Goal: Transaction & Acquisition: Purchase product/service

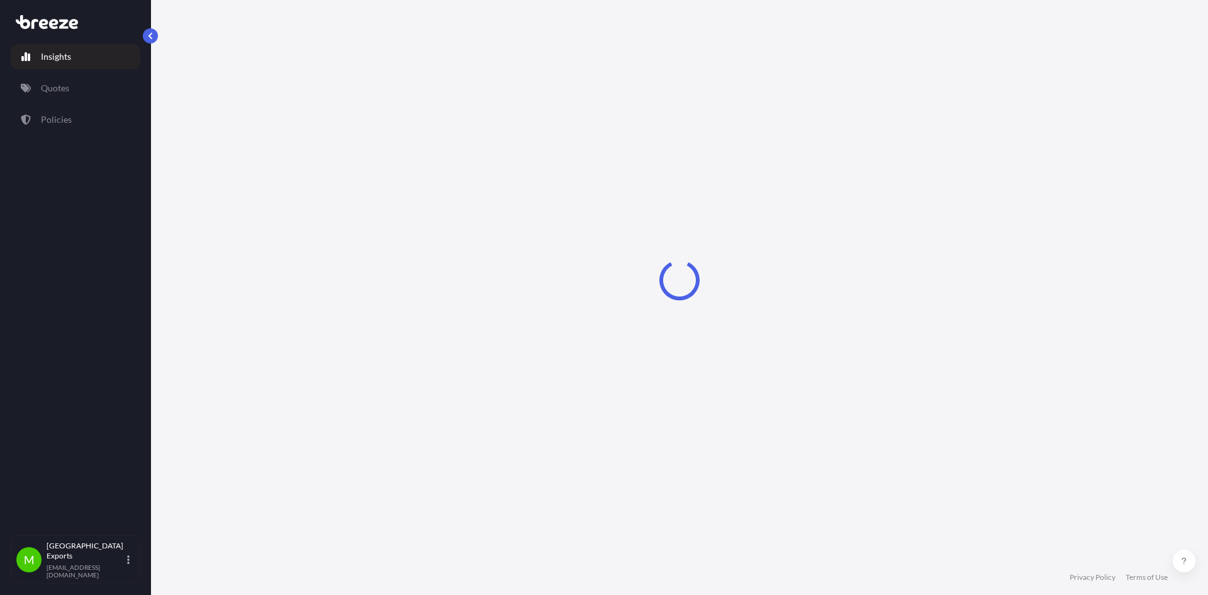
select select "2025"
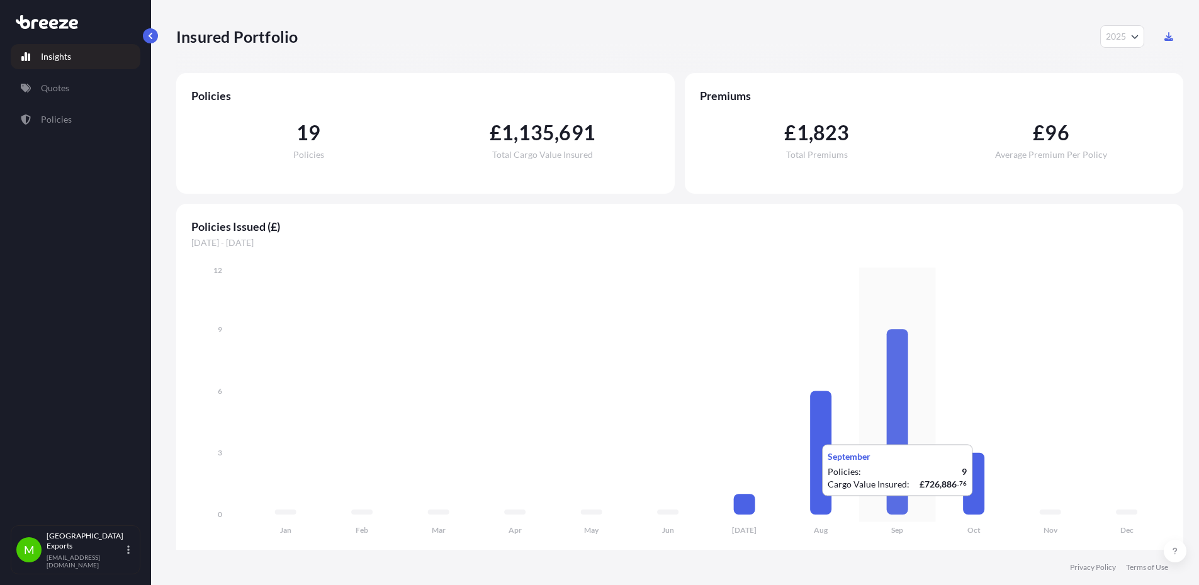
click at [893, 509] on icon at bounding box center [896, 422] width 21 height 186
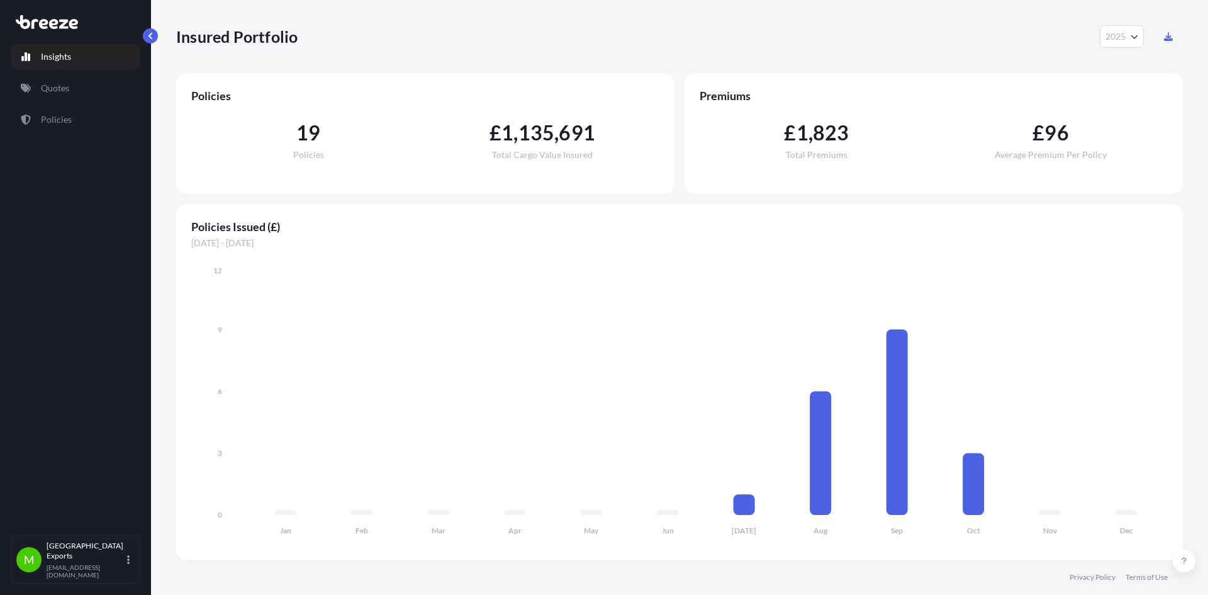
click at [72, 54] on link "Insights" at bounding box center [76, 56] width 130 height 25
click at [49, 89] on p "Quotes" at bounding box center [55, 88] width 28 height 13
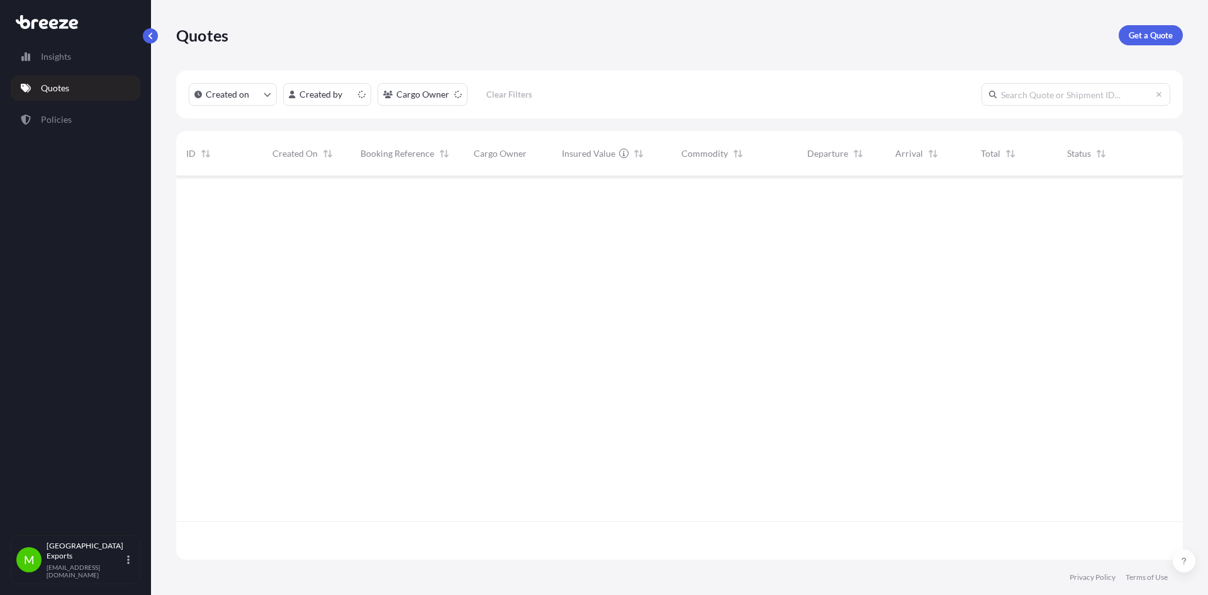
scroll to position [381, 997]
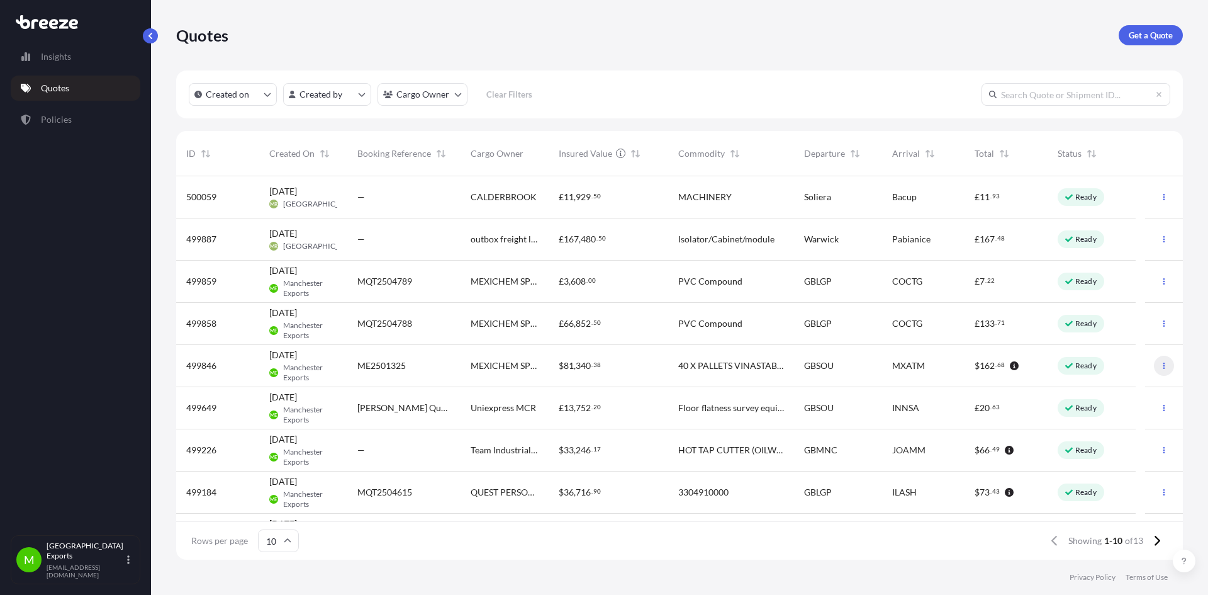
click at [1160, 365] on icon "button" at bounding box center [1164, 366] width 8 height 8
click at [1068, 364] on icon at bounding box center [1069, 366] width 8 height 8
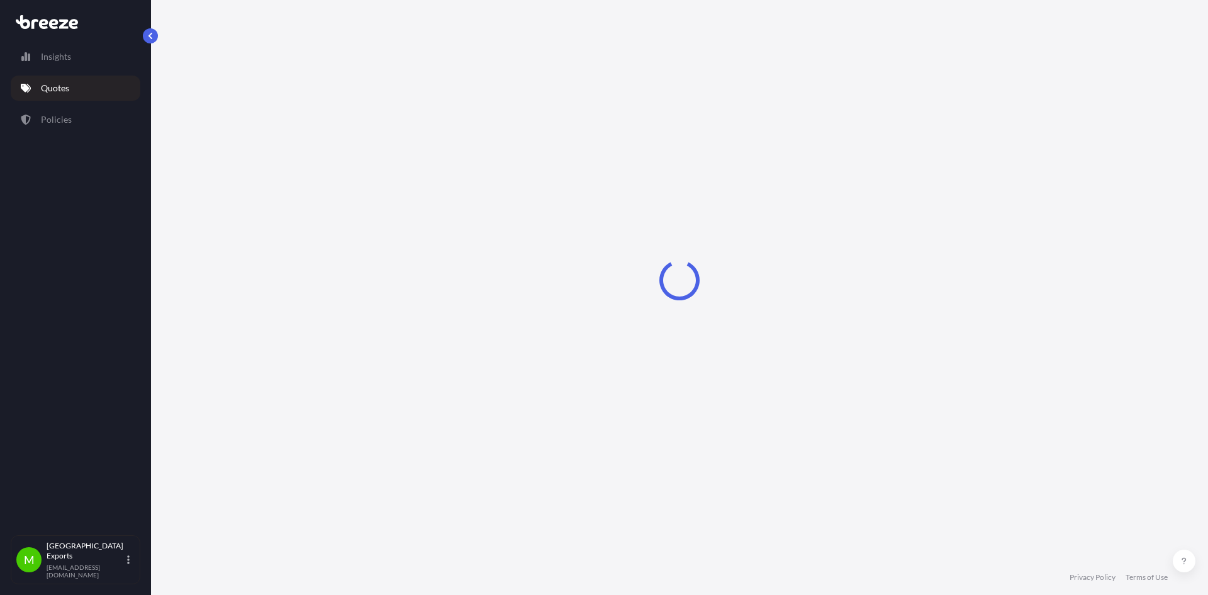
select select "Sea"
select select "2"
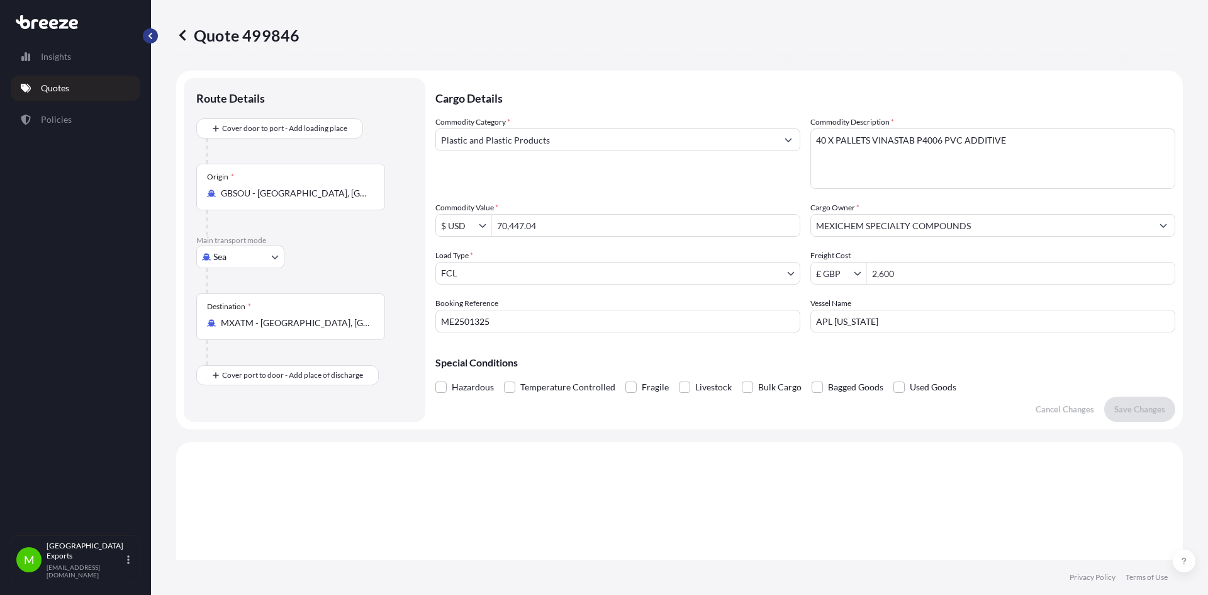
click at [155, 33] on button "button" at bounding box center [150, 35] width 15 height 15
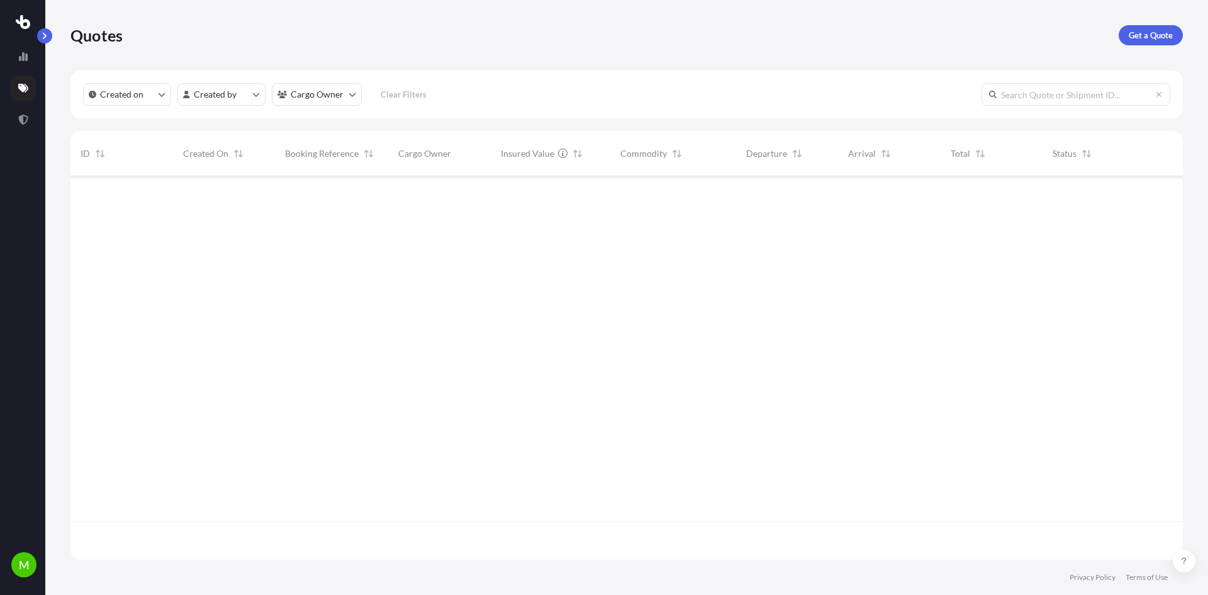
scroll to position [381, 1103]
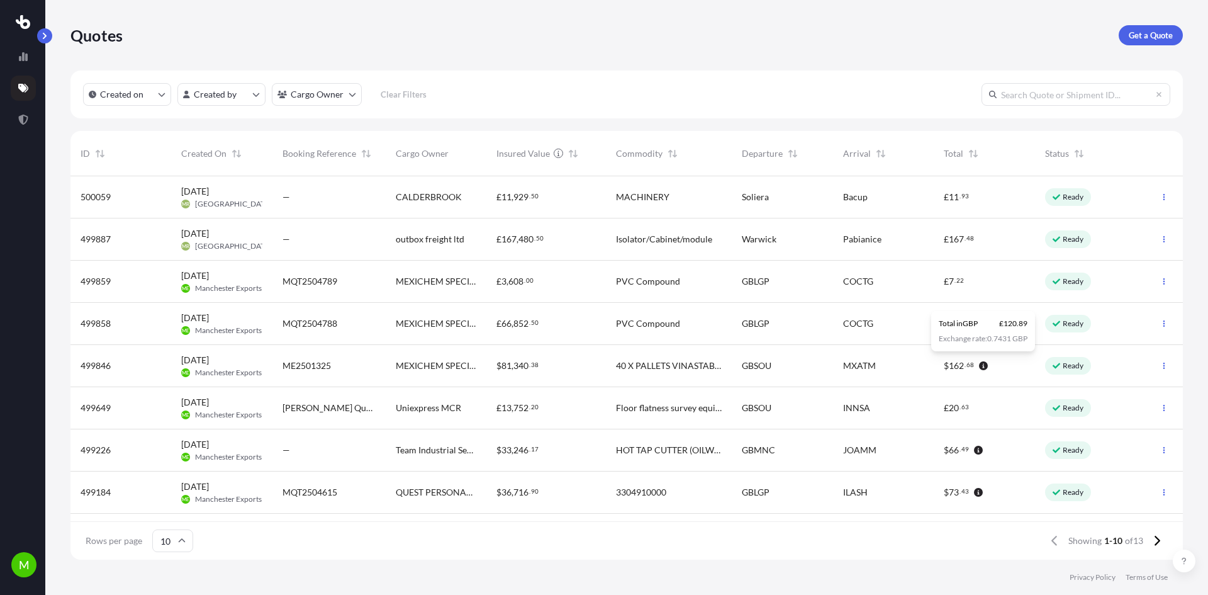
click at [366, 367] on div "ME2501325" at bounding box center [328, 365] width 93 height 13
select select "Sea"
select select "2"
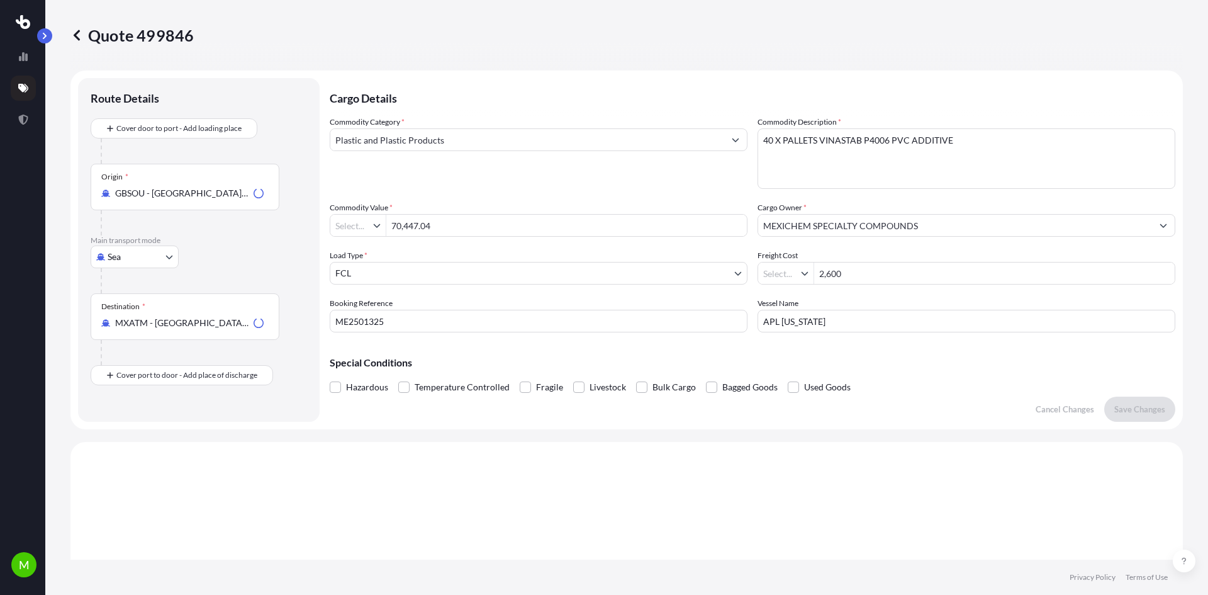
type input "$ USD"
type input "£ GBP"
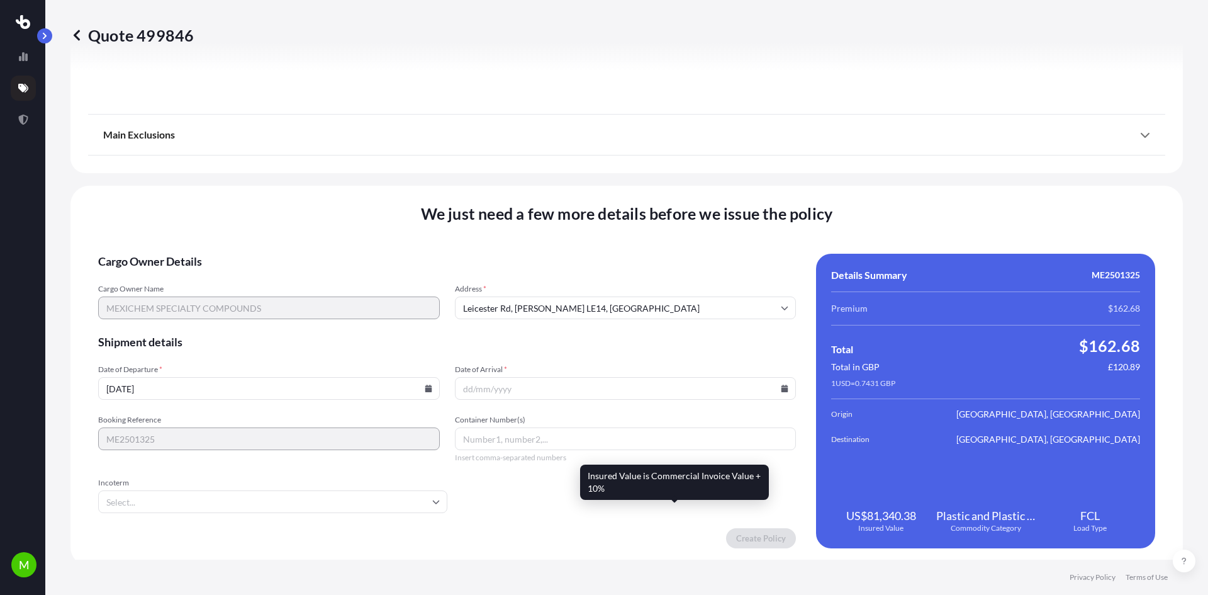
scroll to position [1402, 0]
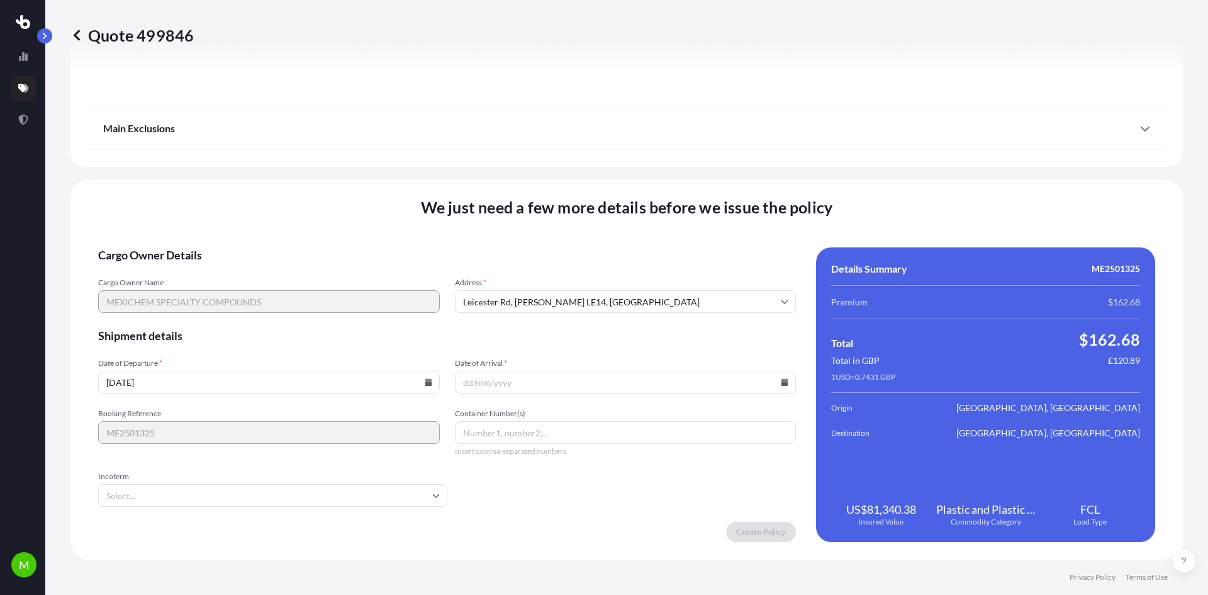
click at [425, 383] on icon at bounding box center [428, 382] width 7 height 8
click at [204, 183] on icon at bounding box center [201, 187] width 5 height 8
click at [178, 247] on button "6" at bounding box center [179, 243] width 20 height 20
type input "[DATE]"
click at [500, 383] on input "Date of Arrival *" at bounding box center [626, 382] width 342 height 23
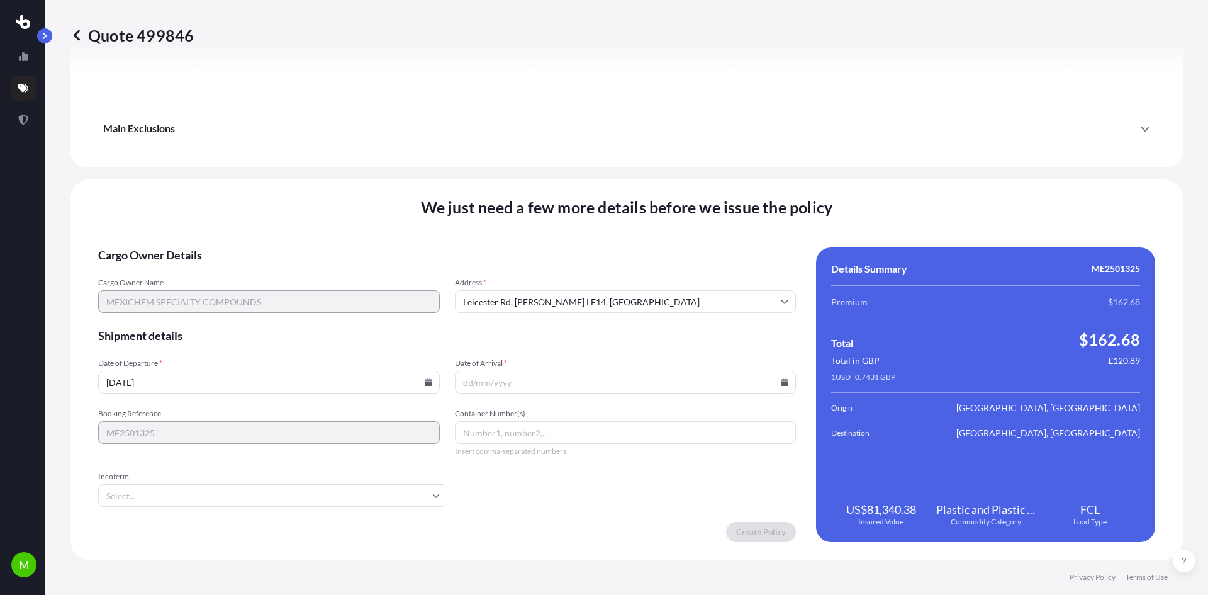
click at [781, 383] on icon at bounding box center [784, 382] width 7 height 8
click at [558, 184] on icon at bounding box center [556, 187] width 4 height 7
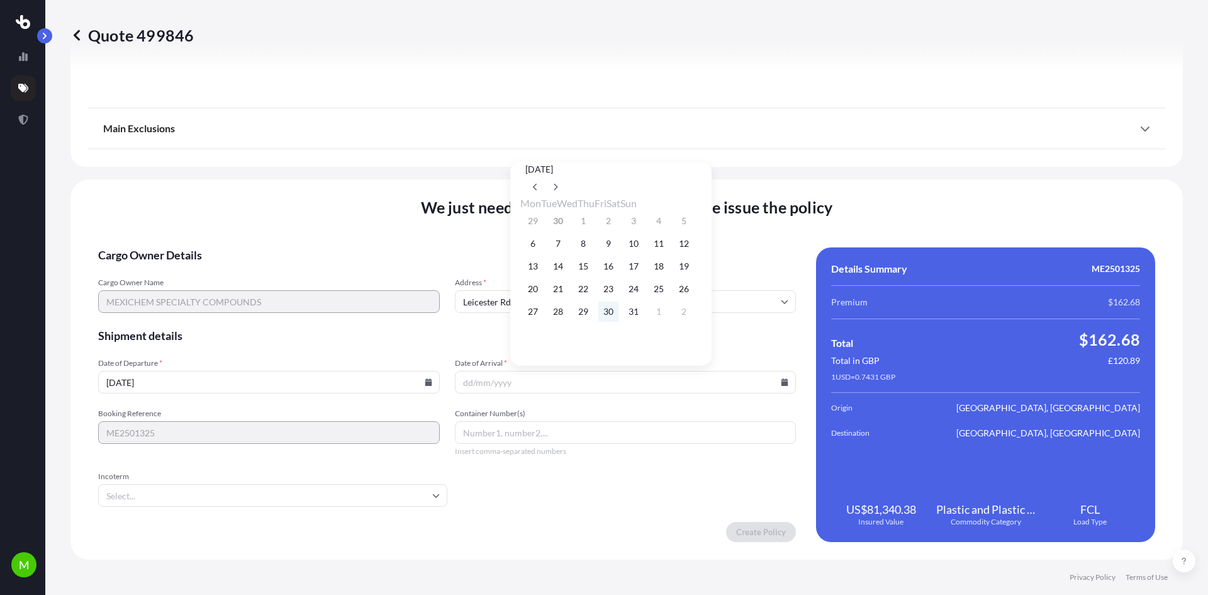
click at [618, 318] on button "30" at bounding box center [608, 311] width 20 height 20
type input "[DATE]"
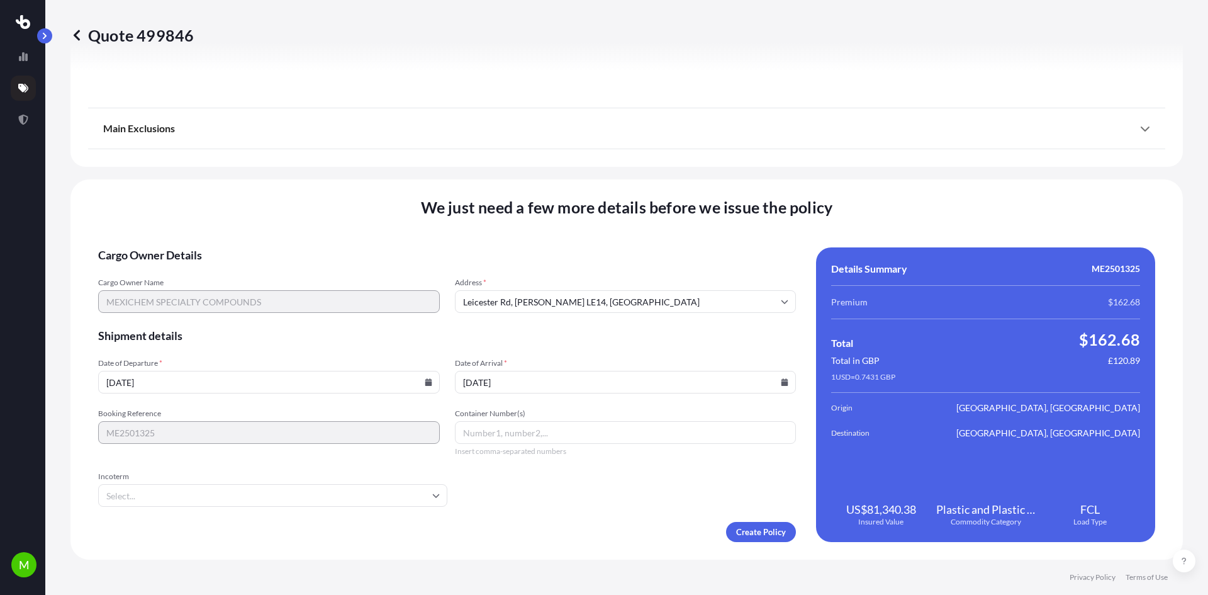
click at [522, 439] on input "Container Number(s)" at bounding box center [626, 432] width 342 height 23
type input "EITU1770484"
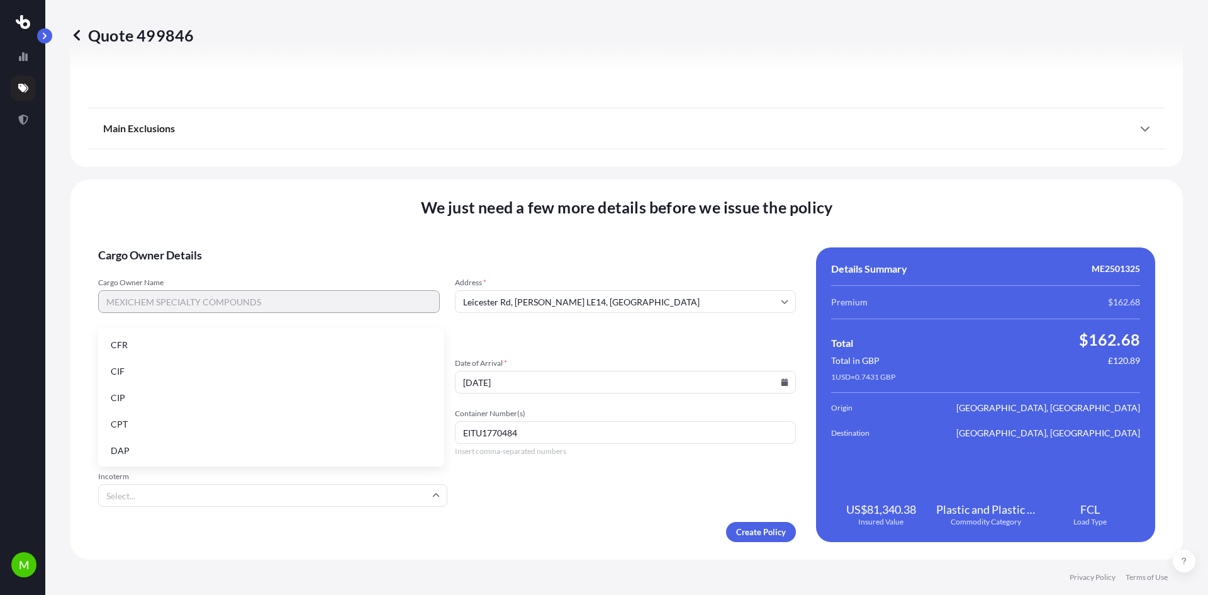
click at [228, 500] on input "Incoterm" at bounding box center [272, 495] width 349 height 23
click at [159, 364] on li "CIF" at bounding box center [271, 371] width 336 height 24
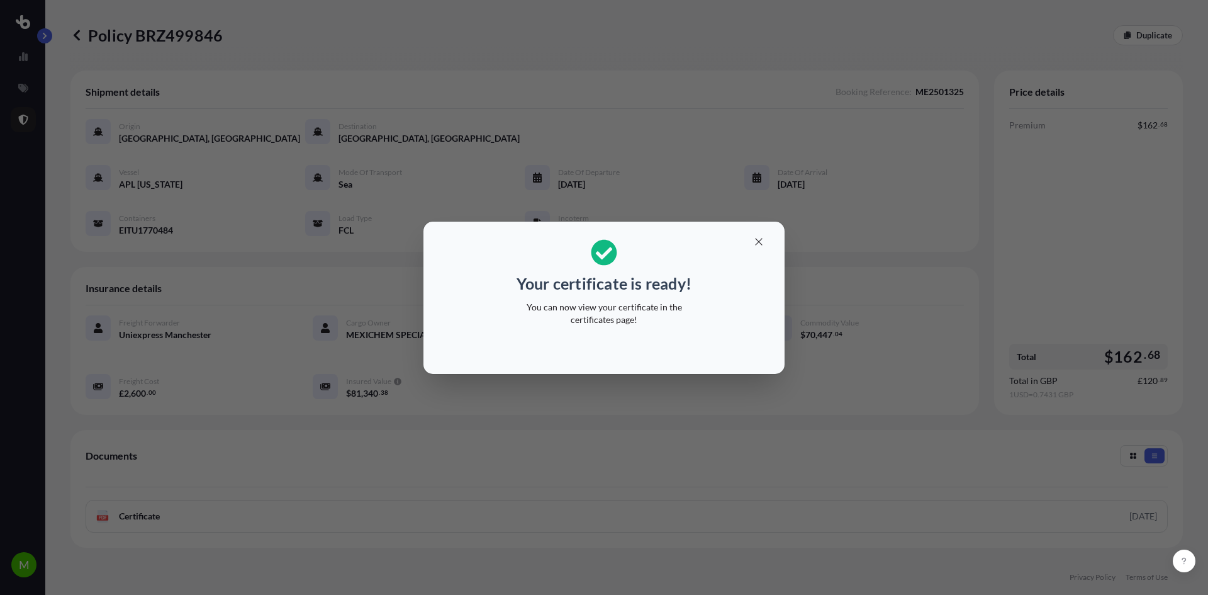
click at [152, 510] on div "Your certificate is ready! You can now view your certificate in the certificate…" at bounding box center [604, 297] width 1208 height 595
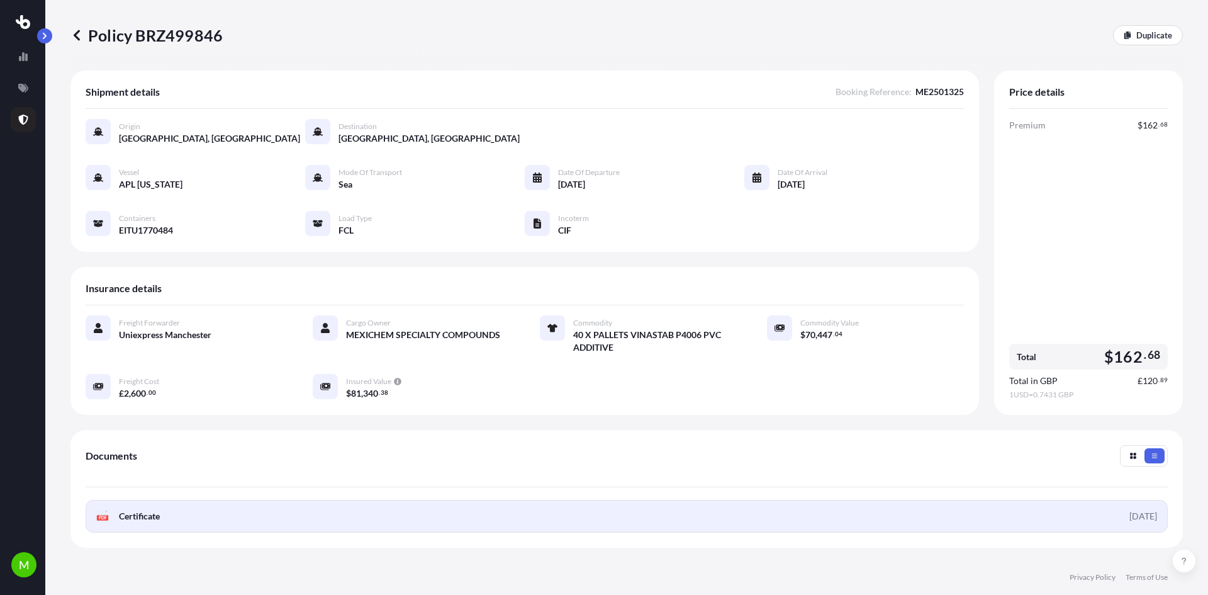
click at [149, 521] on span "Certificate" at bounding box center [139, 516] width 41 height 13
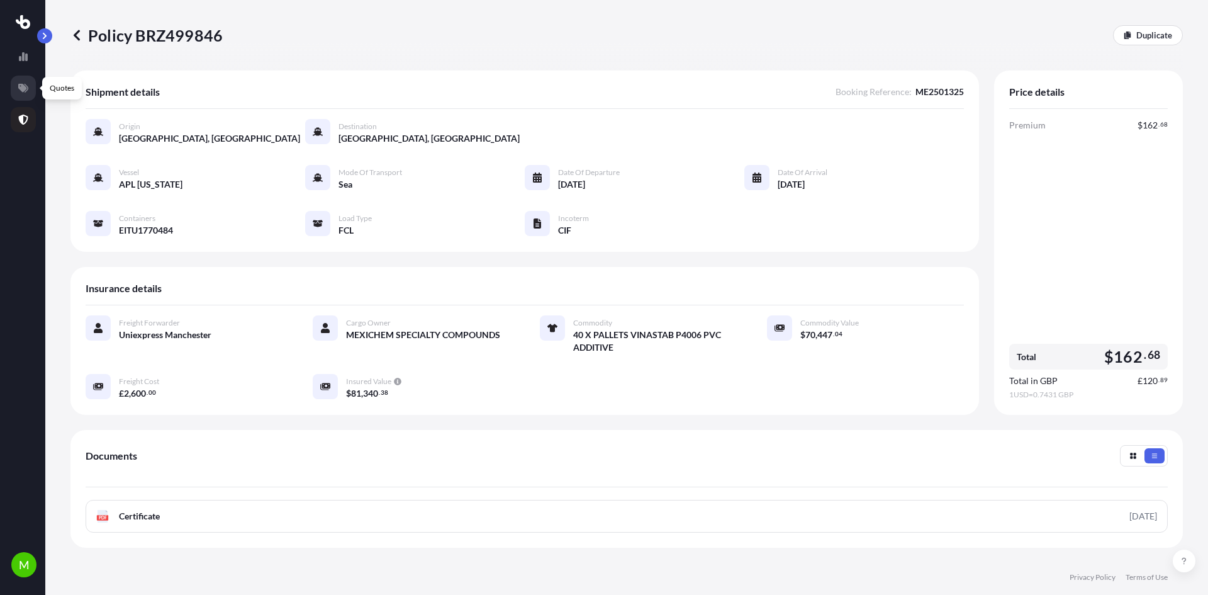
click at [25, 78] on link at bounding box center [23, 87] width 25 height 25
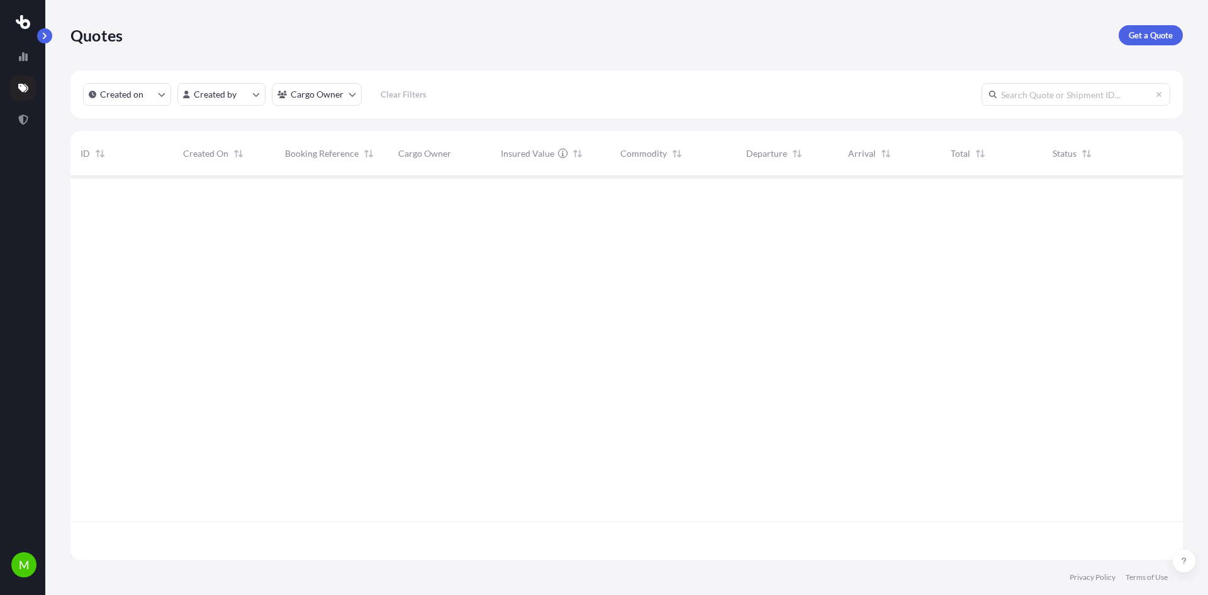
scroll to position [381, 1103]
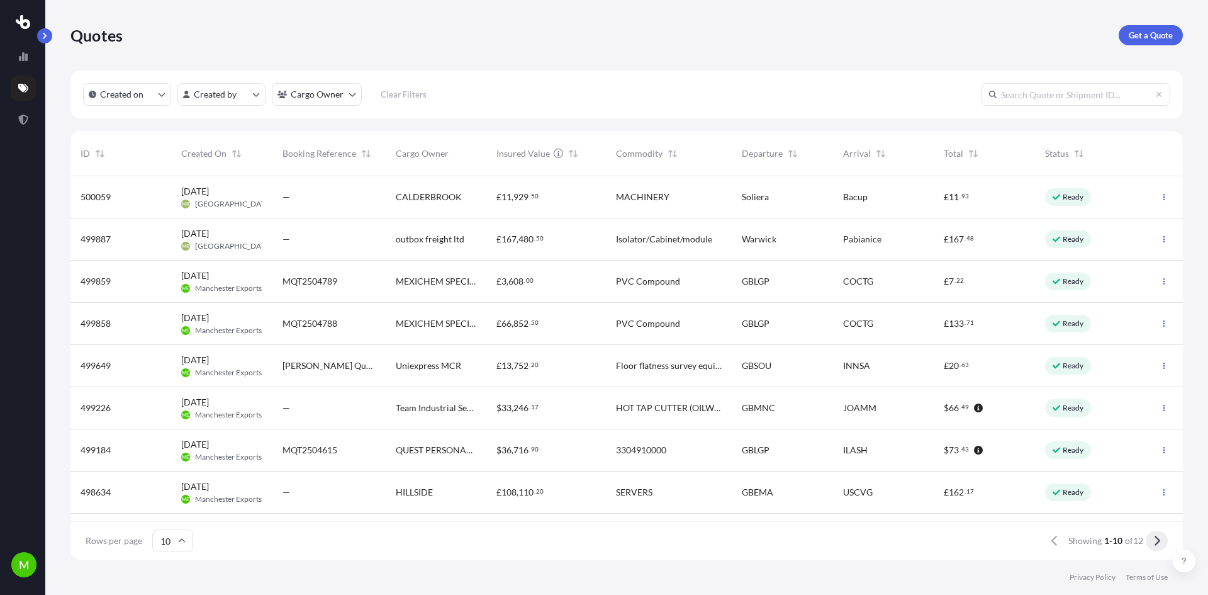
click at [1157, 539] on icon at bounding box center [1158, 540] width 6 height 10
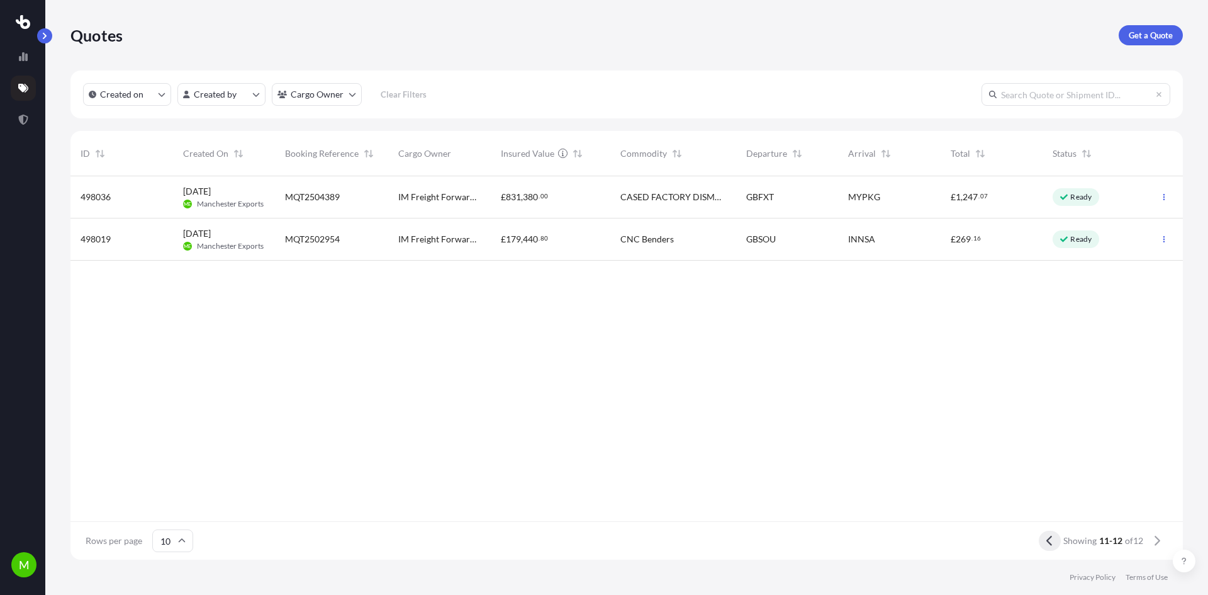
click at [1049, 537] on icon at bounding box center [1049, 540] width 6 height 10
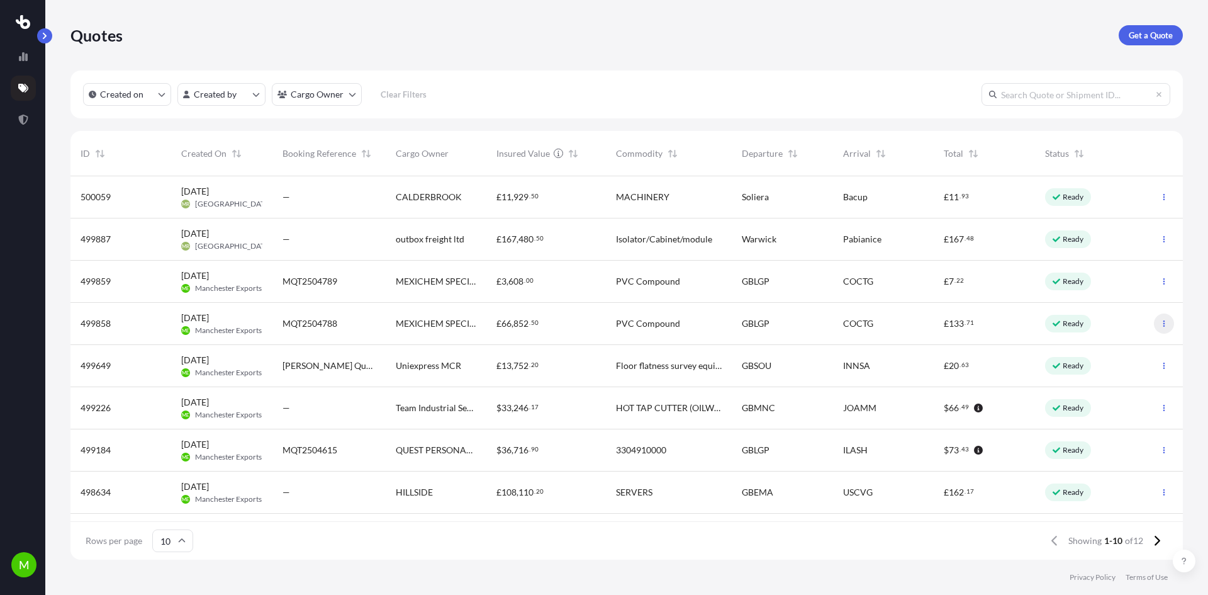
click at [1163, 324] on icon "button" at bounding box center [1164, 323] width 2 height 6
click at [1125, 345] on p "Duplicate quote" at bounding box center [1104, 348] width 63 height 13
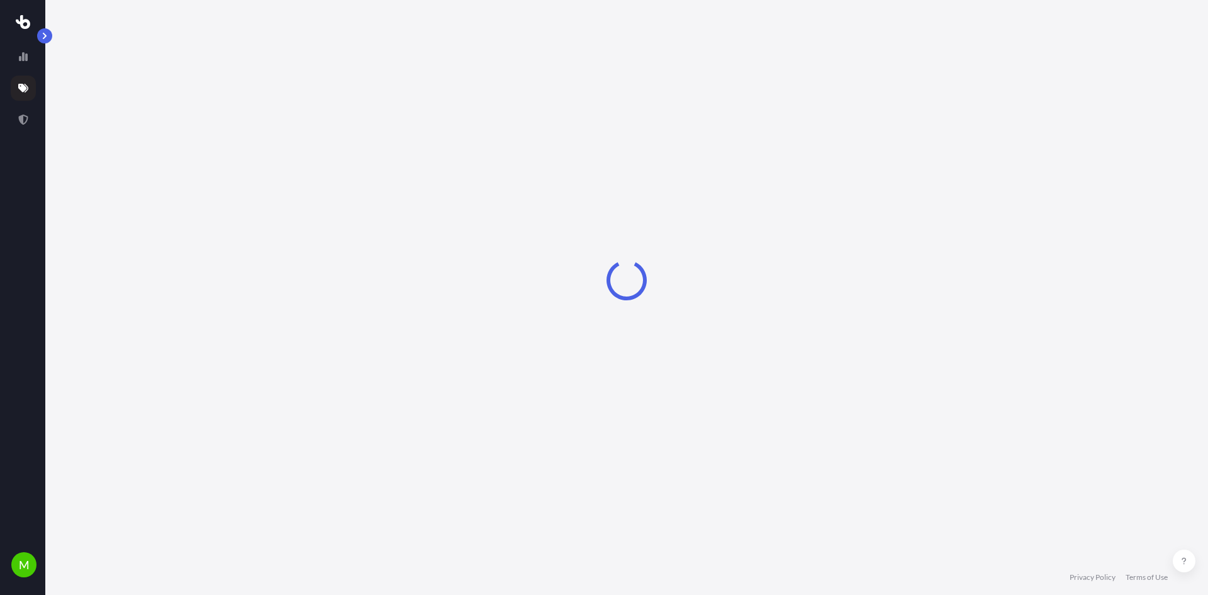
select select "Road"
select select "Sea"
select select "2"
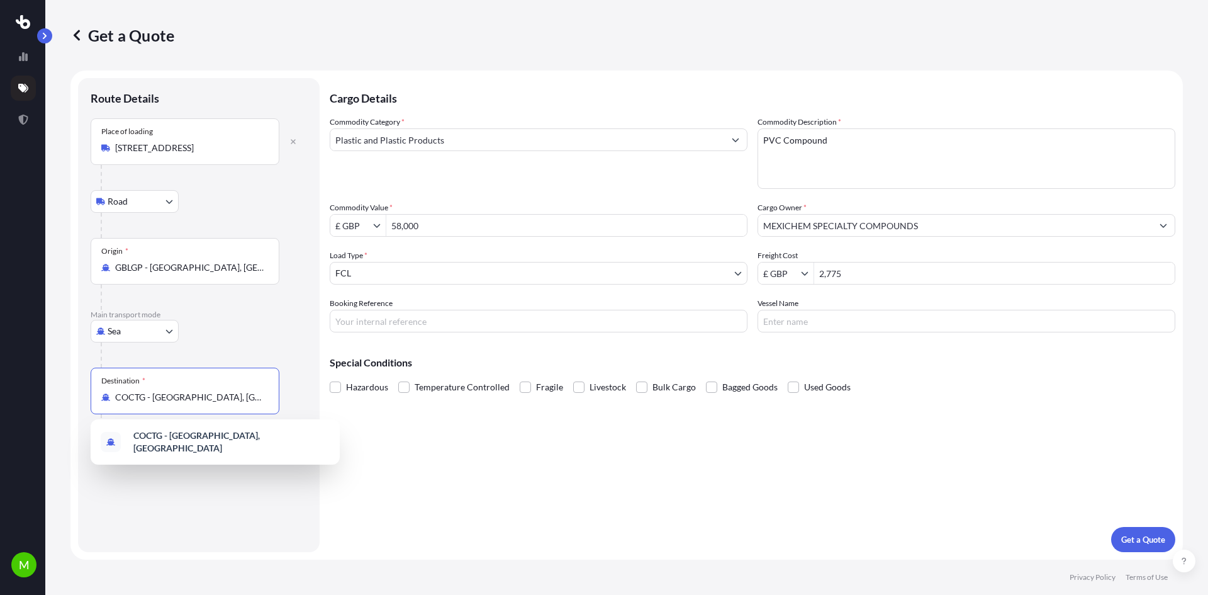
click at [231, 400] on input "COCTG - [GEOGRAPHIC_DATA], [GEOGRAPHIC_DATA]" at bounding box center [189, 397] width 148 height 13
drag, startPoint x: 233, startPoint y: 400, endPoint x: 61, endPoint y: 384, distance: 173.1
click at [61, 384] on div "Get a Quote Route Details Place of loading High Peak SK23 7BR, UK Road Road Rai…" at bounding box center [626, 279] width 1163 height 559
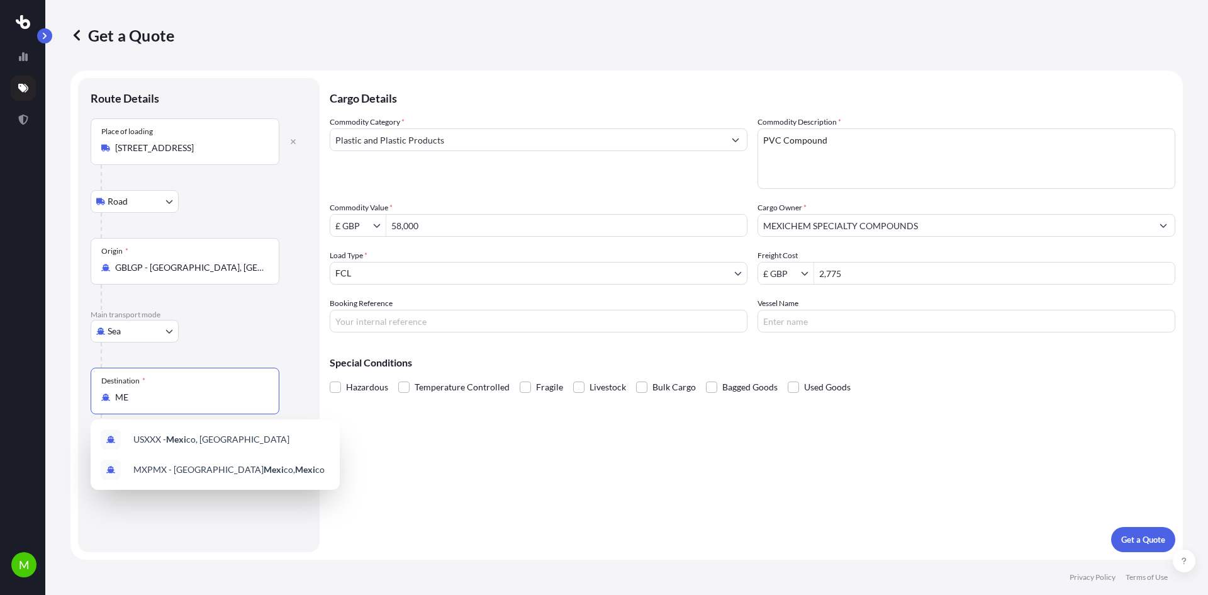
type input "M"
click at [164, 475] on div "MXATM - [PERSON_NAME], [GEOGRAPHIC_DATA]" at bounding box center [215, 469] width 239 height 30
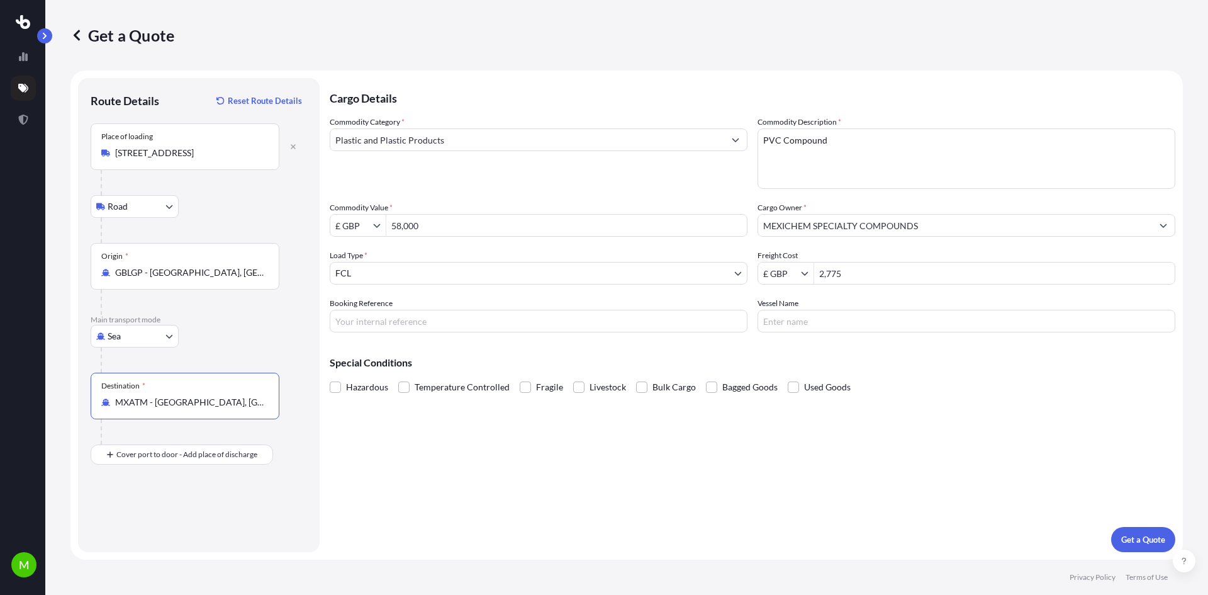
type input "MXATM - [GEOGRAPHIC_DATA], [GEOGRAPHIC_DATA]"
drag, startPoint x: 445, startPoint y: 226, endPoint x: 384, endPoint y: 226, distance: 61.0
click at [384, 226] on div "£ GBP 58,000" at bounding box center [539, 225] width 418 height 23
type input "70,270.94"
click at [359, 227] on input "£ GBP" at bounding box center [351, 225] width 43 height 23
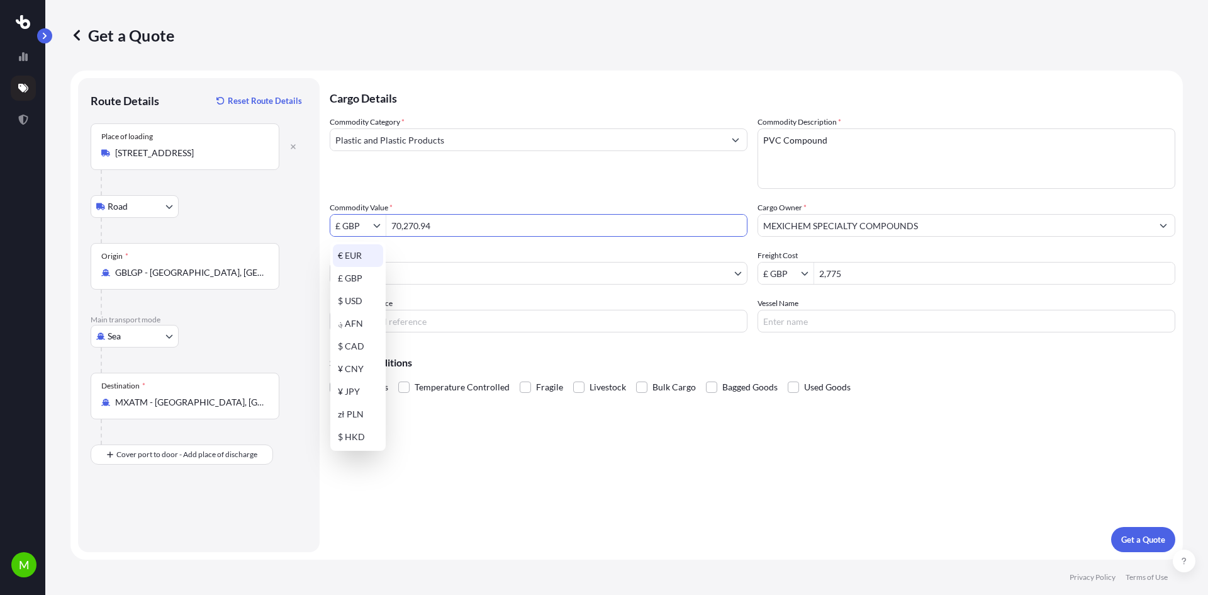
click at [365, 252] on div "€ EUR" at bounding box center [358, 255] width 50 height 23
click at [368, 225] on input "€ EUR" at bounding box center [351, 225] width 43 height 23
click at [381, 223] on button "Show suggestions" at bounding box center [379, 225] width 13 height 13
click at [361, 300] on div "$ USD" at bounding box center [358, 300] width 50 height 23
type input "$ USD"
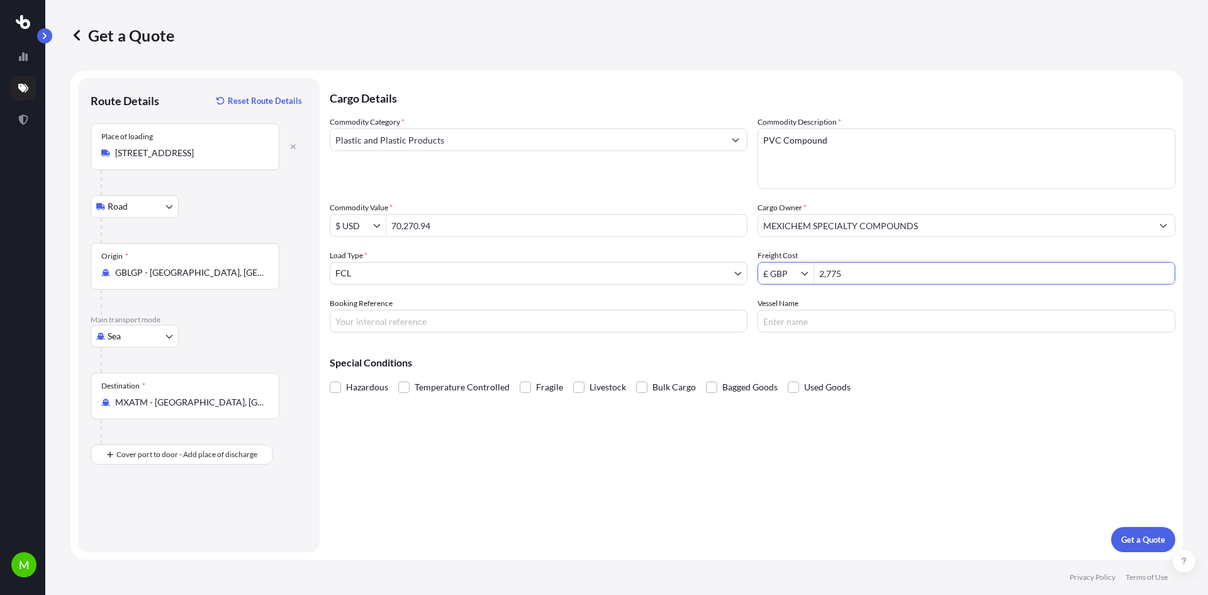
drag, startPoint x: 883, startPoint y: 276, endPoint x: 763, endPoint y: 274, distance: 120.2
click at [763, 274] on div "£ GBP 2,775" at bounding box center [967, 273] width 418 height 23
type input "2,600"
click at [479, 323] on input "Booking Reference" at bounding box center [539, 321] width 418 height 23
type input "ME2501419"
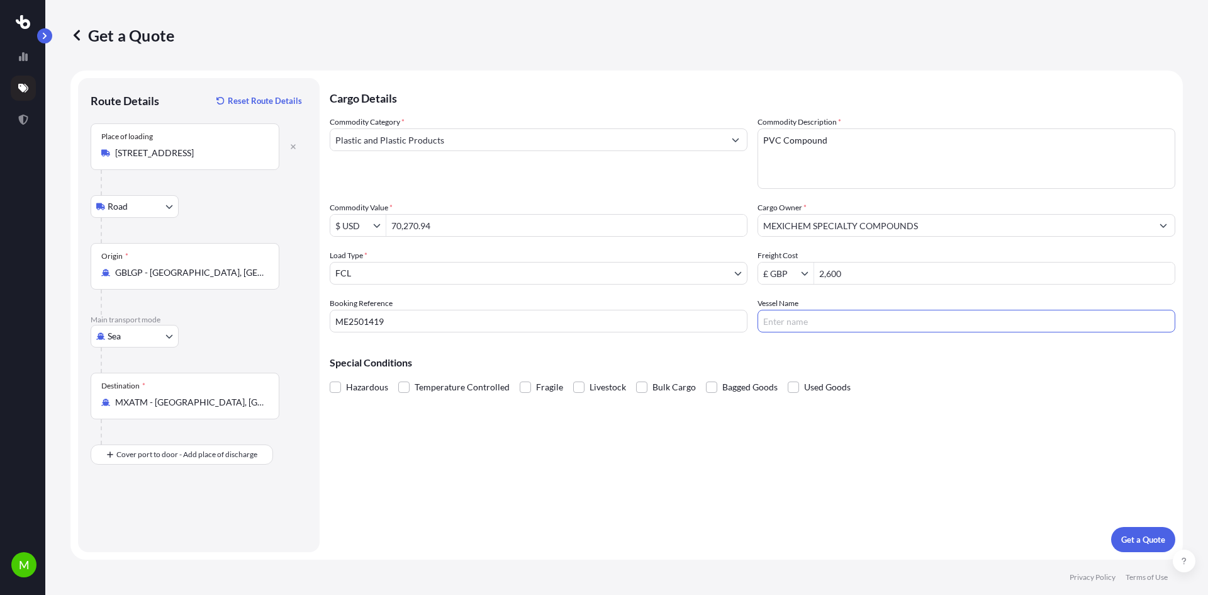
click at [833, 324] on input "Vessel Name" at bounding box center [967, 321] width 418 height 23
type input "APL [US_STATE]"
click at [1140, 536] on p "Get a Quote" at bounding box center [1143, 539] width 44 height 13
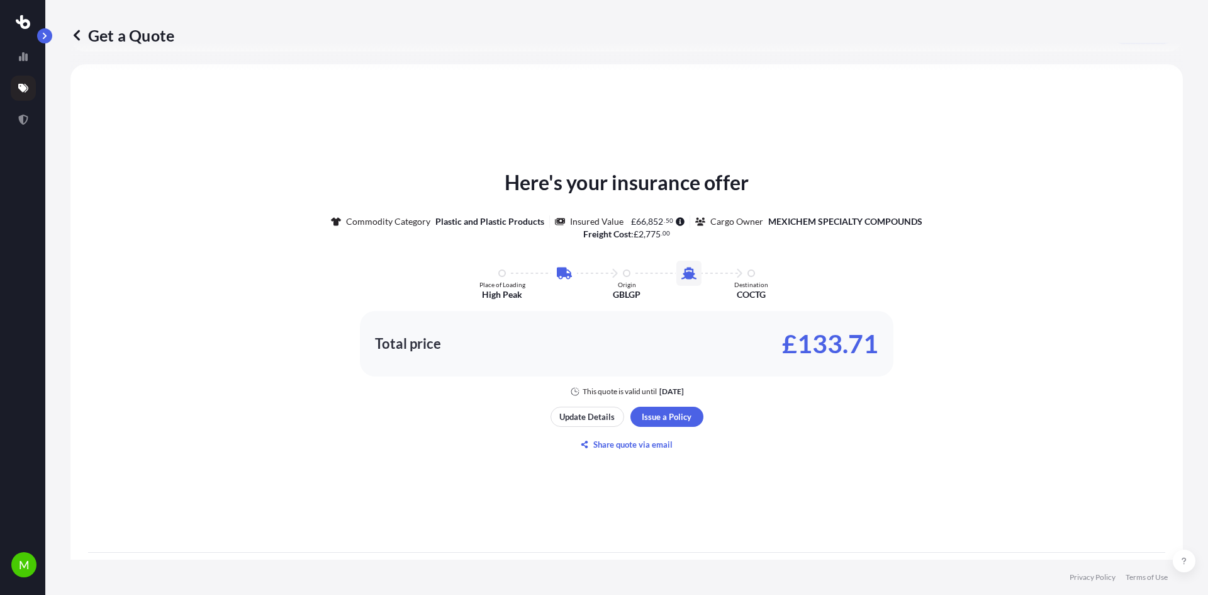
scroll to position [579, 0]
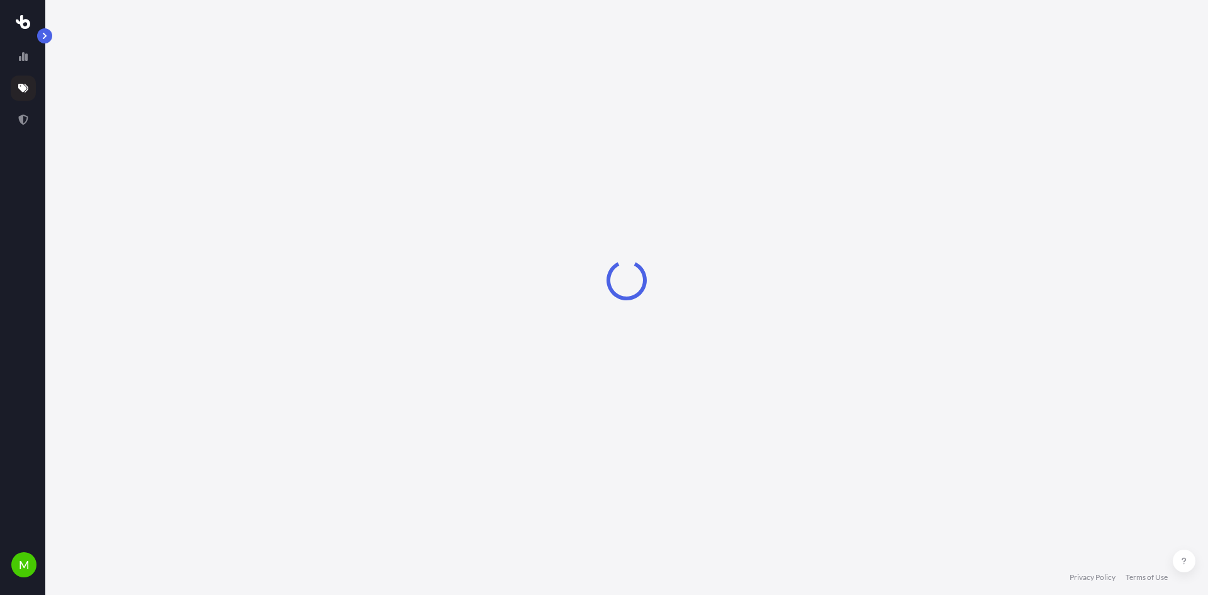
select select "Road"
select select "Sea"
select select "2"
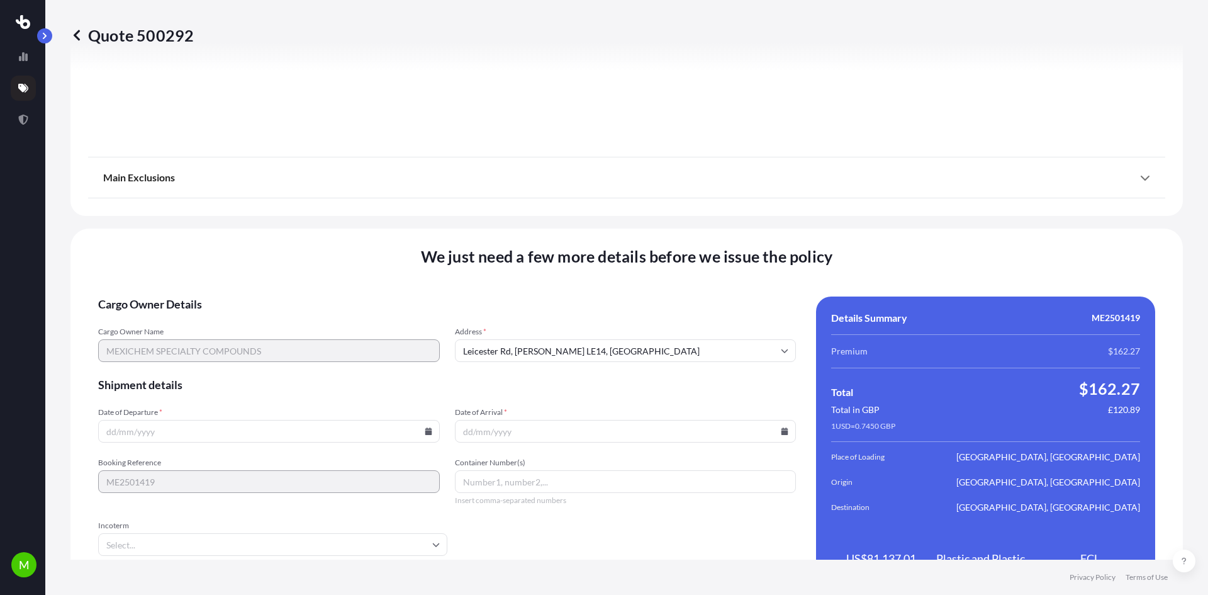
scroll to position [1503, 0]
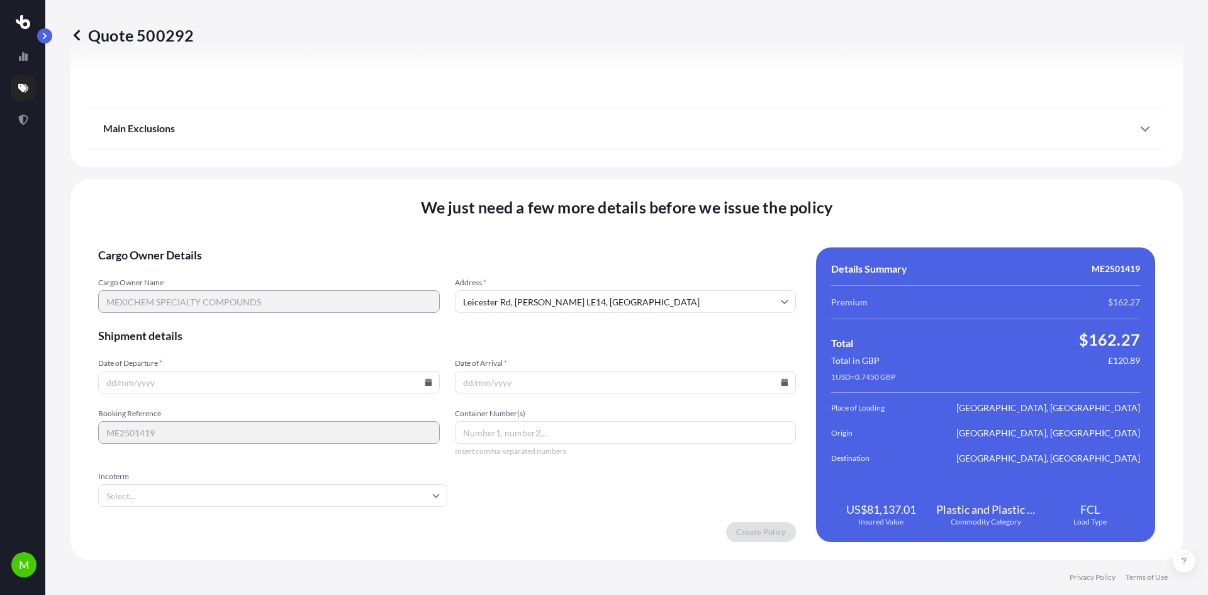
click at [250, 376] on input "Date of Departure *" at bounding box center [269, 382] width 342 height 23
click at [425, 380] on icon at bounding box center [428, 382] width 7 height 8
click at [204, 183] on icon at bounding box center [201, 187] width 5 height 8
click at [180, 243] on button "6" at bounding box center [179, 243] width 20 height 20
type input "[DATE]"
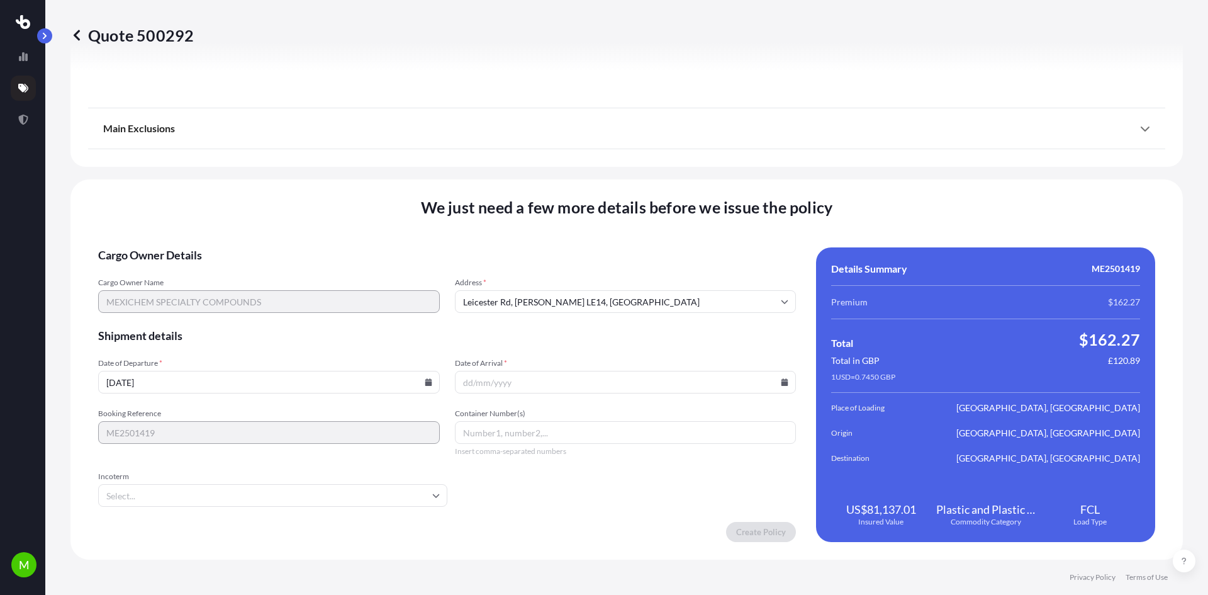
click at [517, 384] on input "Date of Arrival *" at bounding box center [626, 382] width 342 height 23
click at [781, 379] on icon at bounding box center [784, 382] width 7 height 8
click at [566, 177] on button at bounding box center [555, 187] width 20 height 20
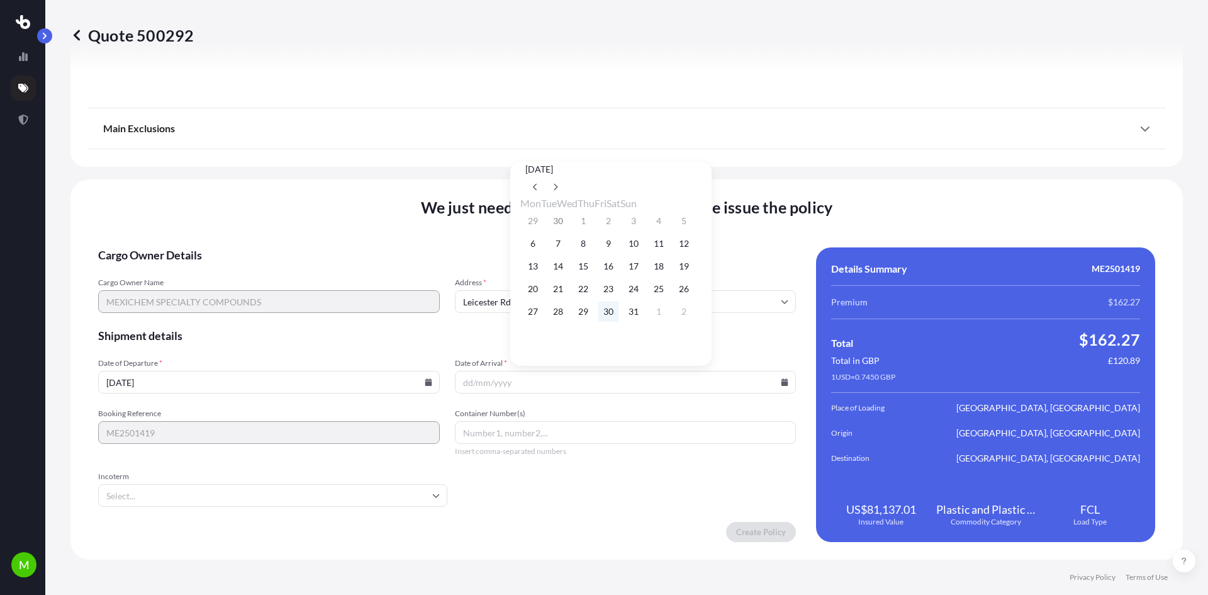
click at [618, 320] on button "30" at bounding box center [608, 311] width 20 height 20
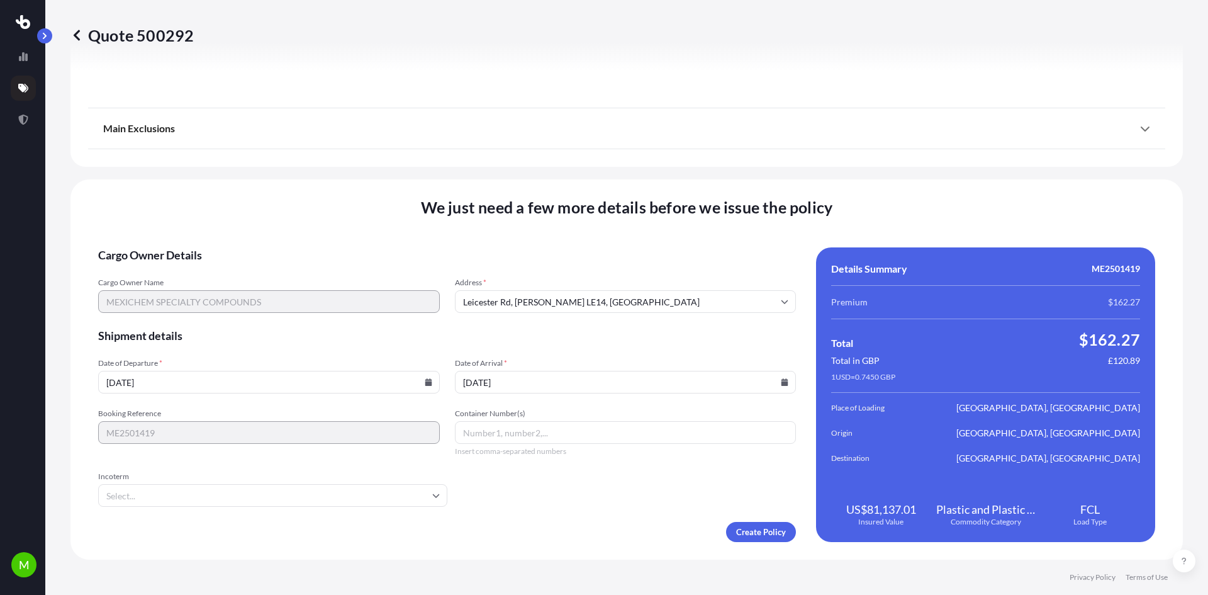
type input "[DATE]"
click at [487, 435] on input "Container Number(s)" at bounding box center [626, 432] width 342 height 23
type input "EGHU9741223"
click at [417, 499] on input "Incoterm" at bounding box center [272, 495] width 349 height 23
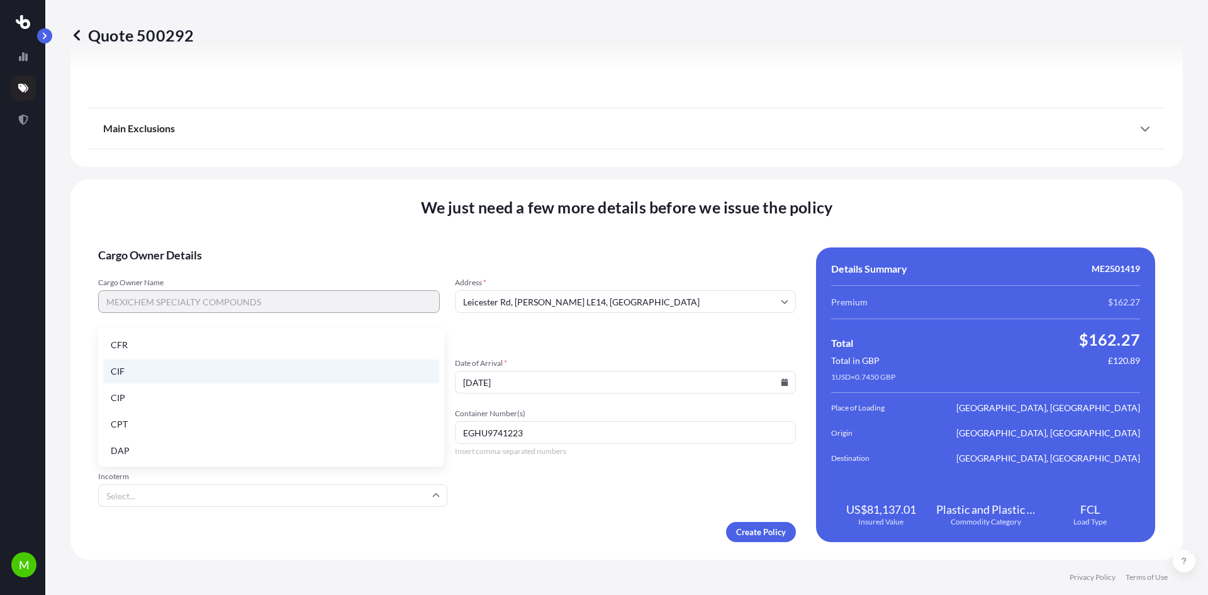
click at [148, 371] on li "CIF" at bounding box center [271, 371] width 336 height 24
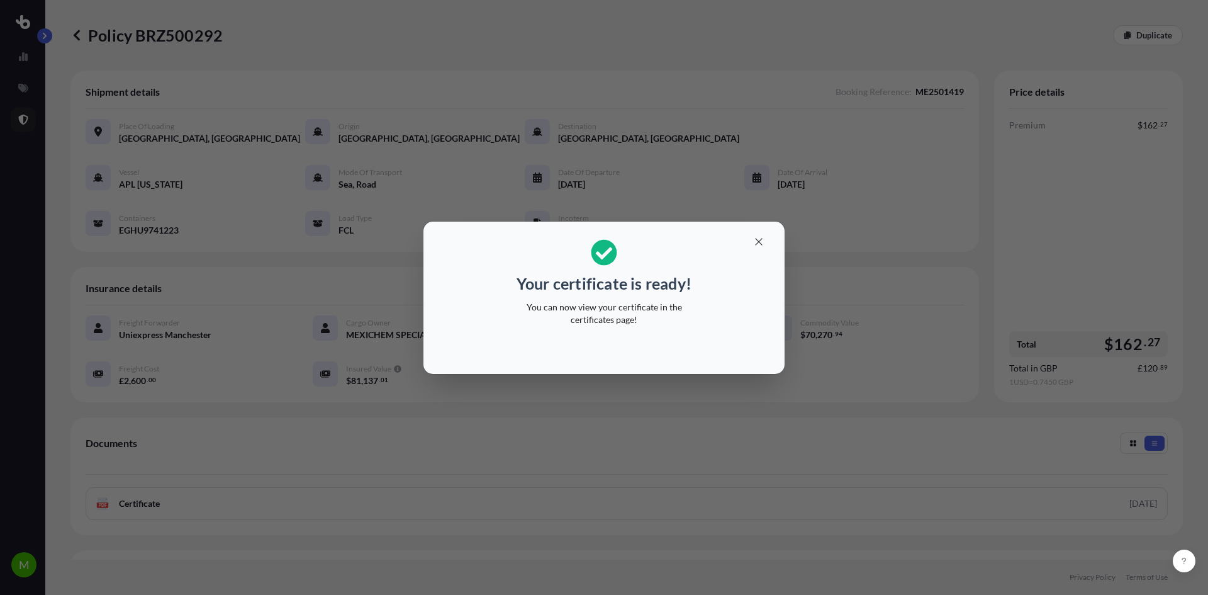
click at [905, 487] on div "Your certificate is ready! You can now view your certificate in the certificate…" at bounding box center [604, 297] width 1208 height 595
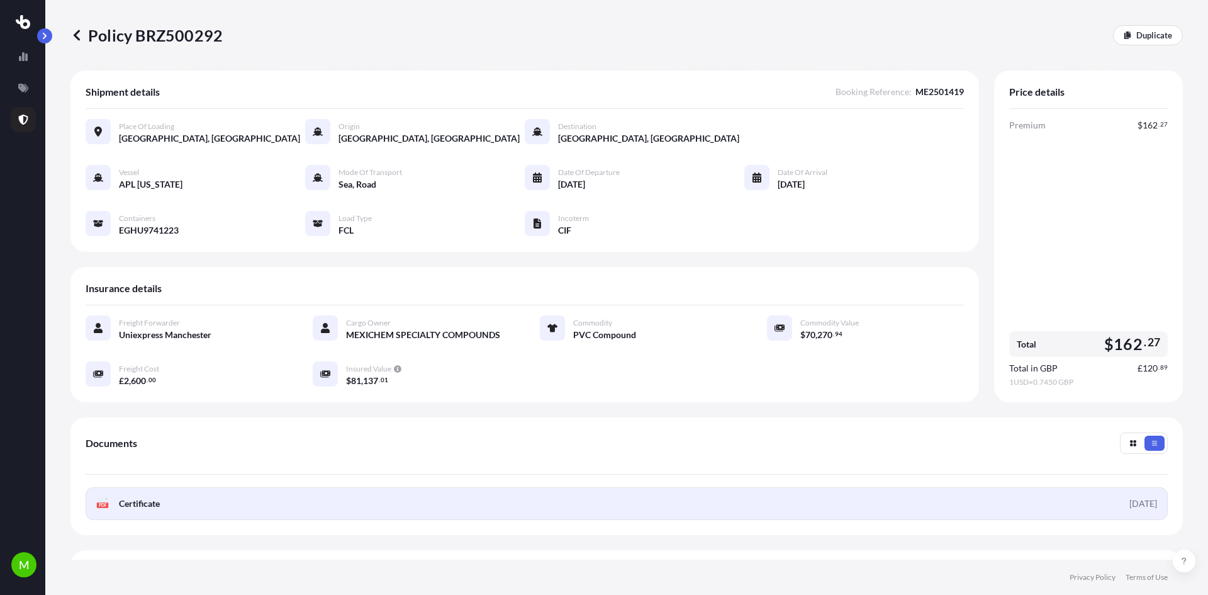
click at [138, 510] on link "PDF Certificate [DATE]" at bounding box center [627, 503] width 1082 height 33
